Goal: Task Accomplishment & Management: Complete application form

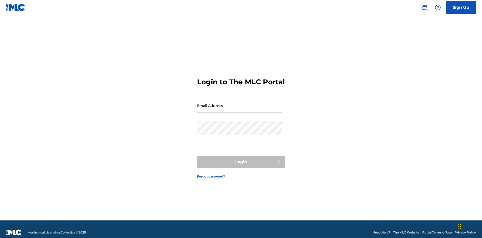
scroll to position [7, 0]
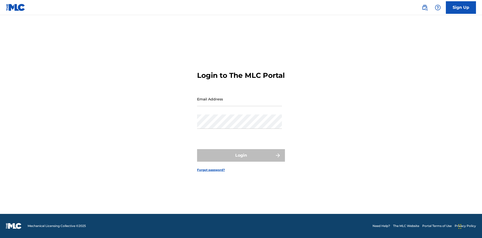
click at [239, 103] on input "Email Address" at bounding box center [239, 99] width 85 height 14
type input "bad50b08-31f7-445a-9741-c22067d3f286@mailslurp.biz"
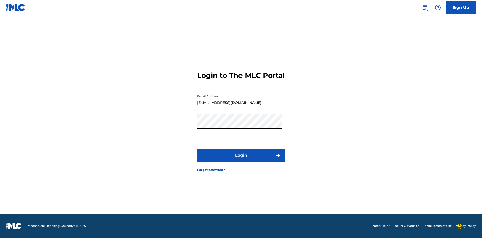
click at [241, 160] on button "Login" at bounding box center [241, 155] width 88 height 13
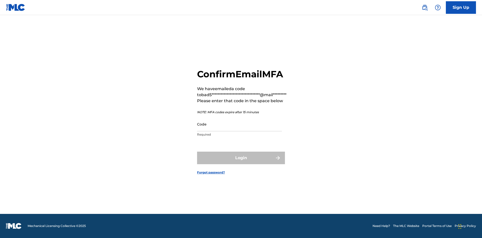
click at [239, 124] on input "Code" at bounding box center [239, 124] width 85 height 14
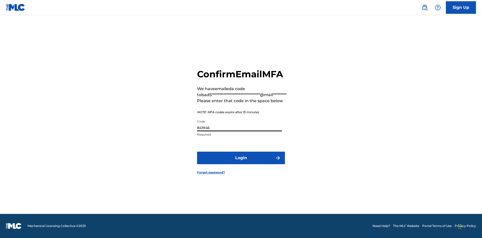
type input "841946"
click at [241, 158] on button "Login" at bounding box center [241, 158] width 88 height 13
